Goal: Transaction & Acquisition: Purchase product/service

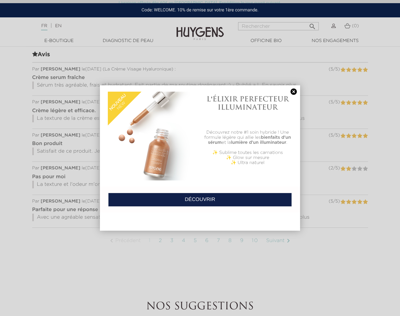
scroll to position [632, 0]
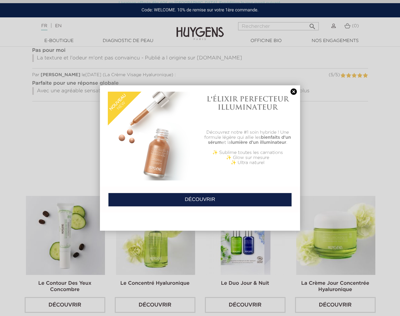
click at [152, 136] on img at bounding box center [152, 136] width 89 height 89
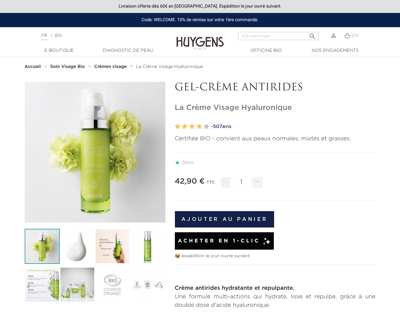
click at [224, 219] on button "Ajouter au panier" at bounding box center [225, 219] width 100 height 16
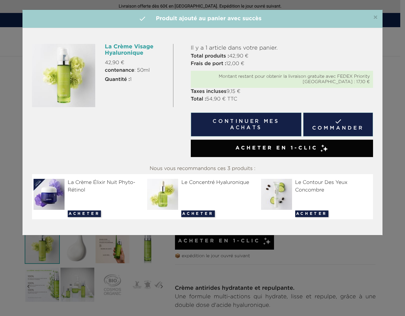
click at [338, 124] on link " Commander" at bounding box center [338, 125] width 70 height 24
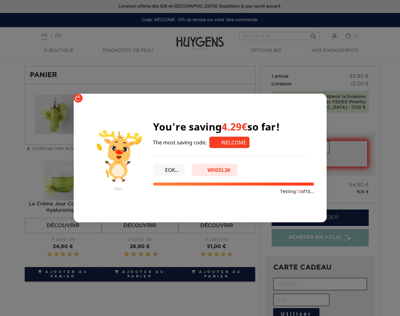
type input "WELCOME"
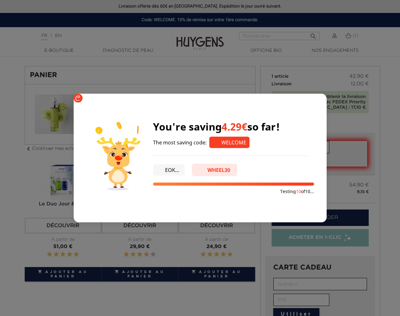
type input "WELCOME"
